Goal: Navigation & Orientation: Find specific page/section

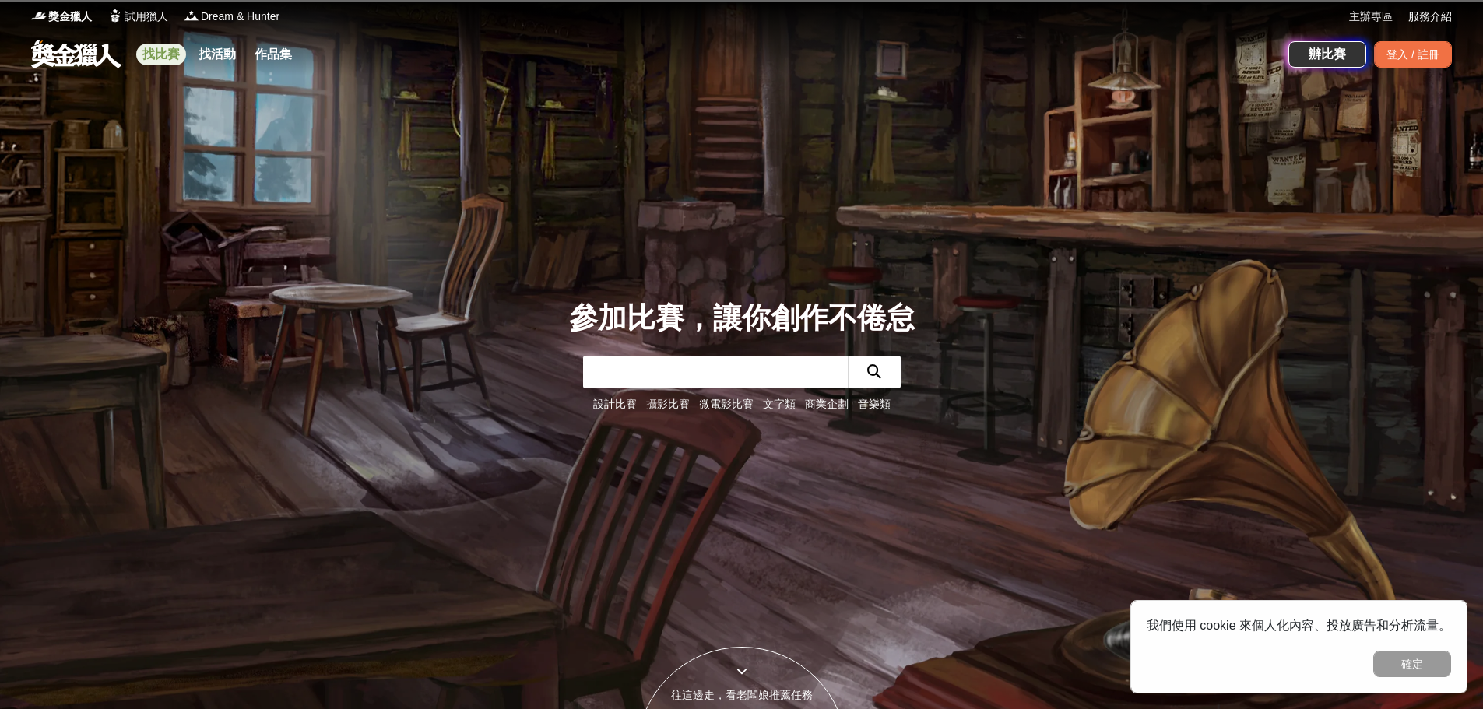
click at [153, 54] on link "找比賽" at bounding box center [161, 55] width 50 height 22
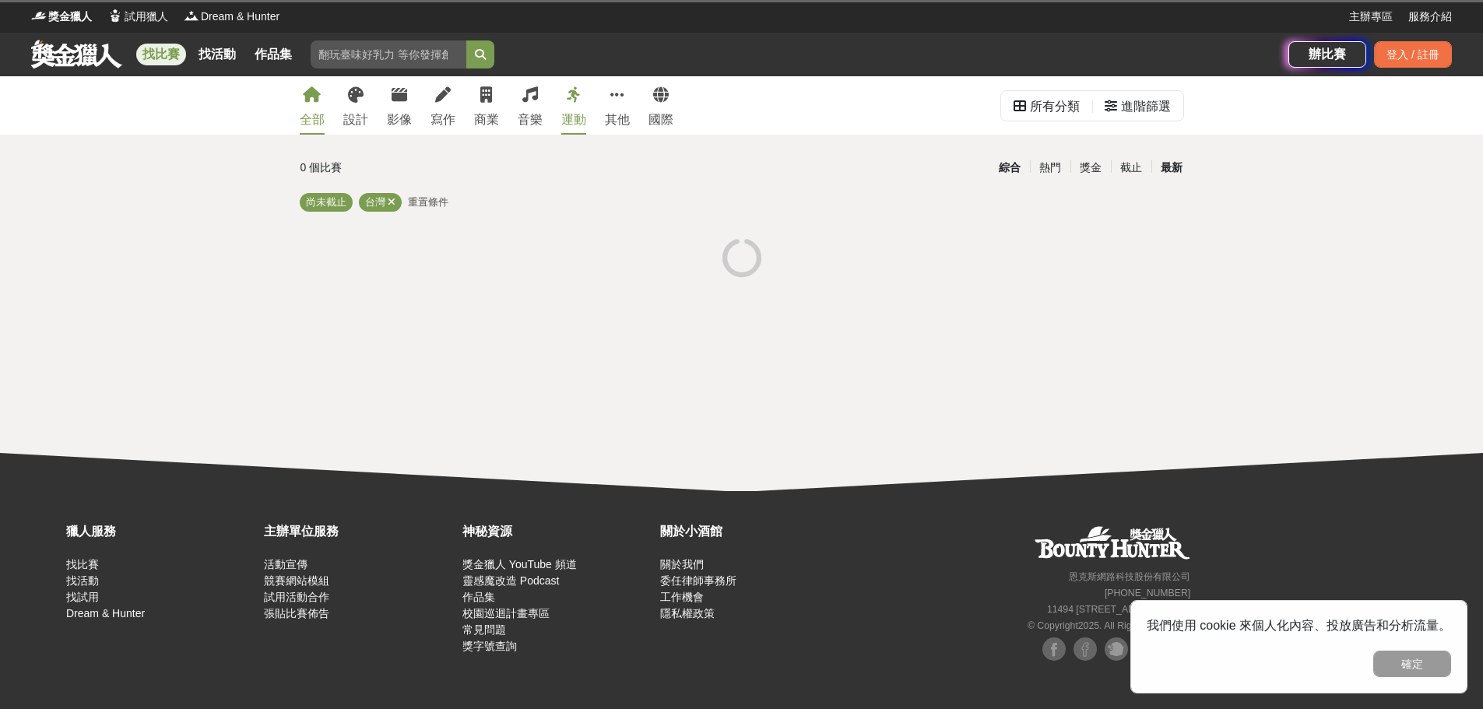
click at [1172, 168] on div "最新" at bounding box center [1172, 167] width 40 height 27
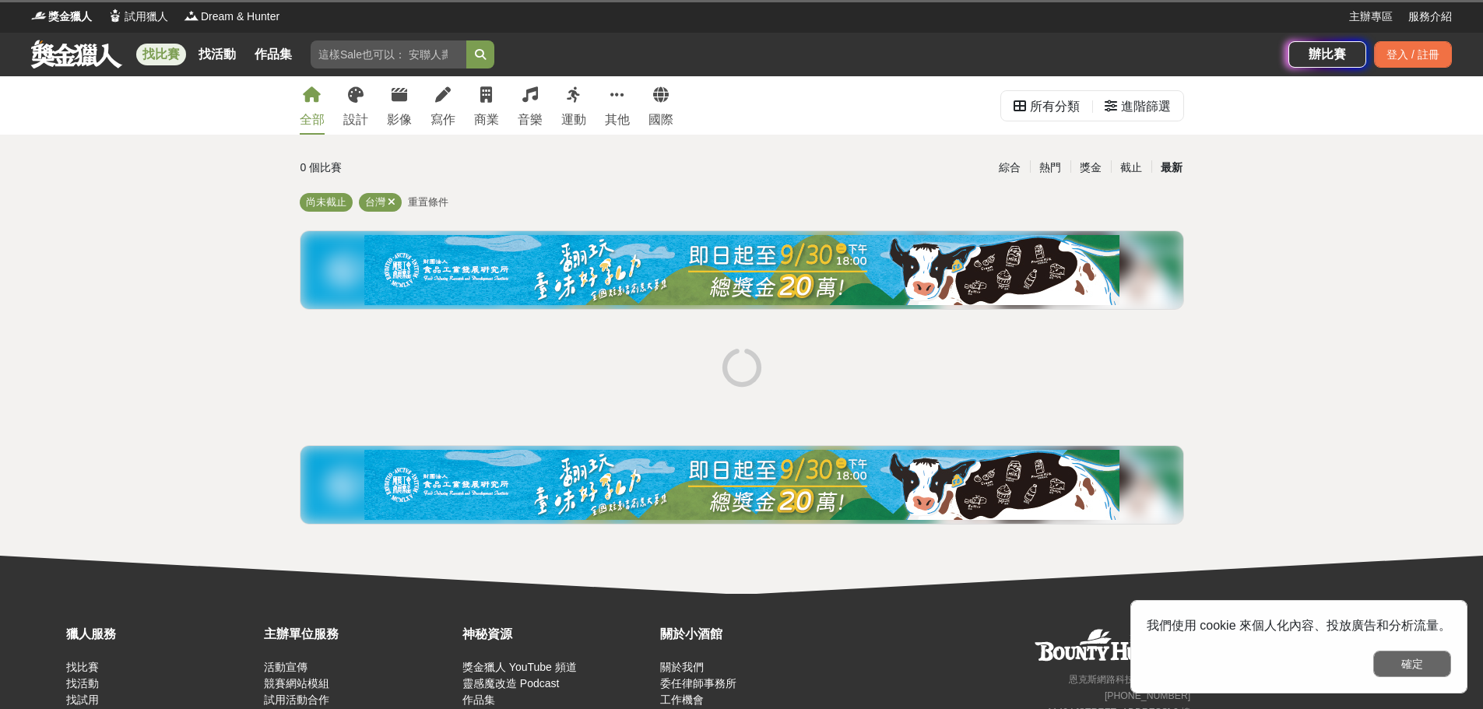
click at [1431, 661] on button "確定" at bounding box center [1412, 664] width 78 height 26
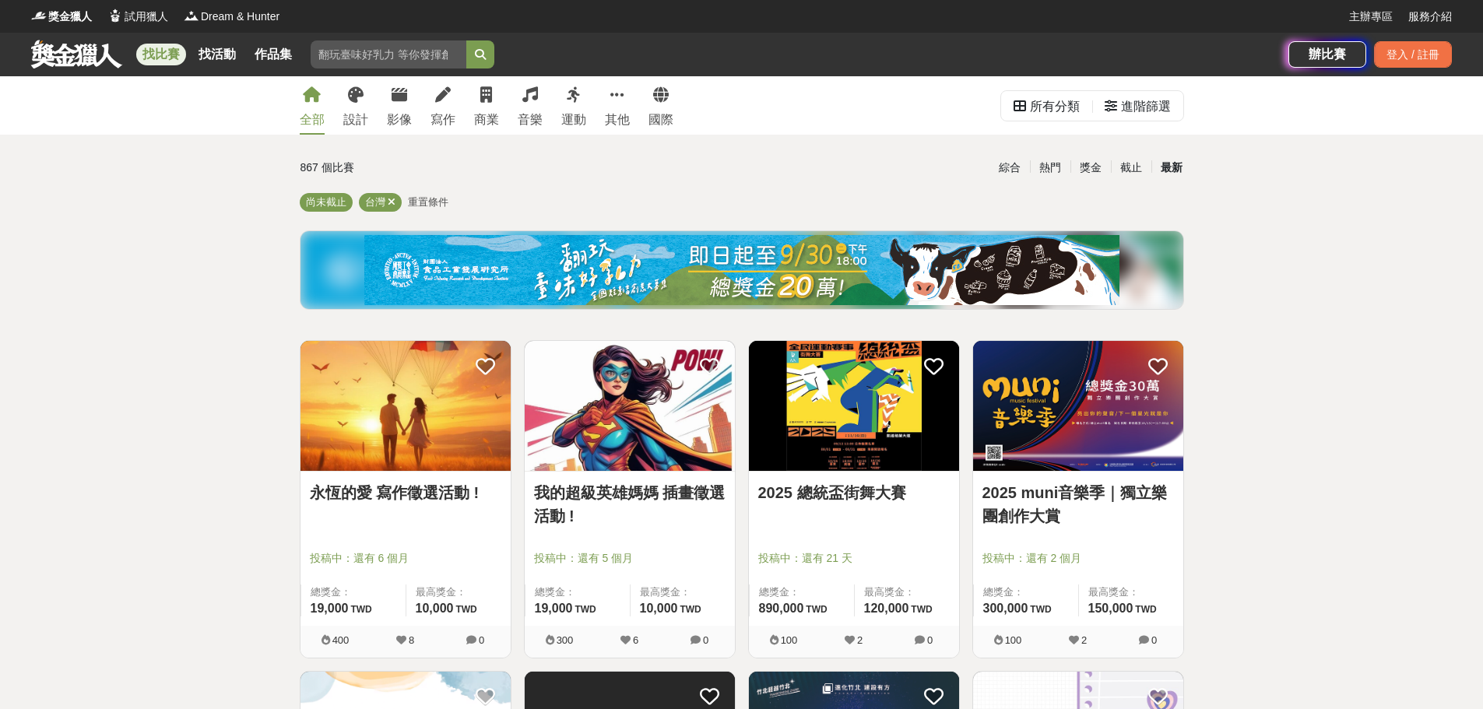
click at [1131, 168] on div "截止" at bounding box center [1131, 167] width 40 height 27
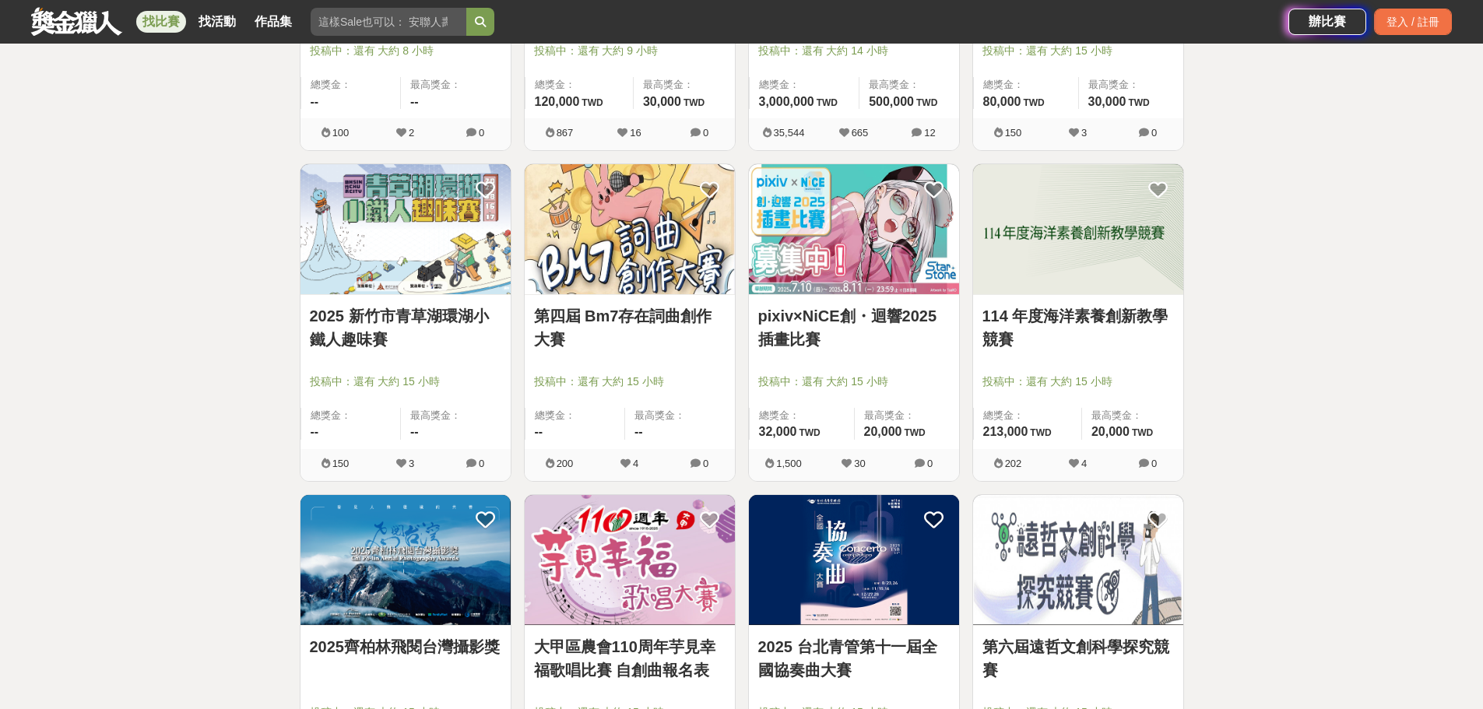
scroll to position [934, 0]
